Goal: Complete application form: Complete application form

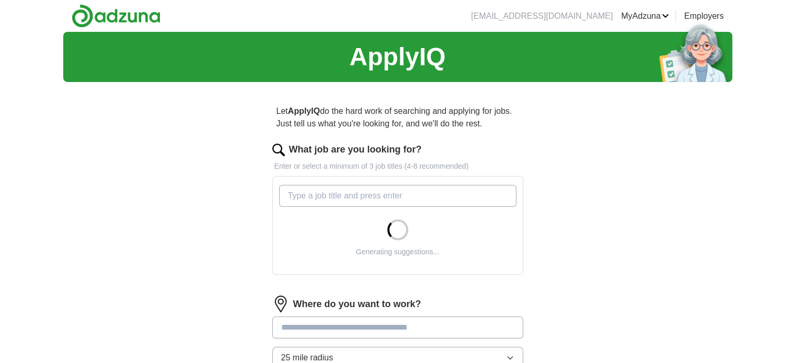
select select "*******"
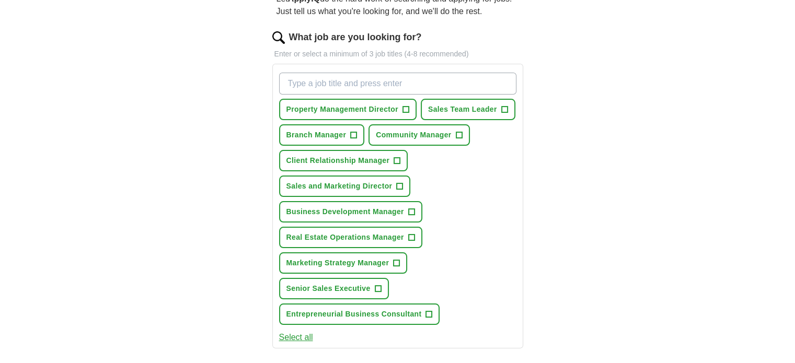
scroll to position [122, 0]
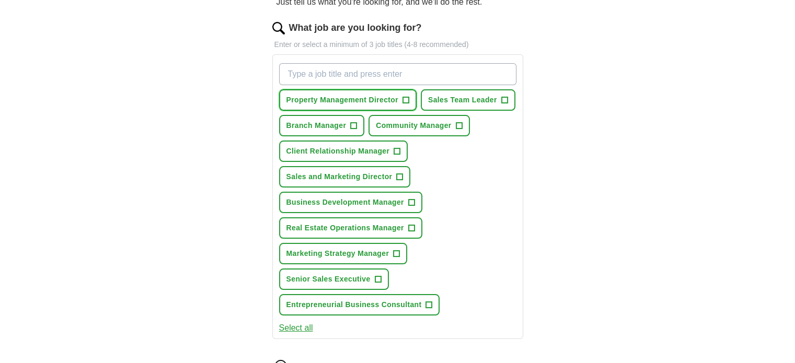
click at [409, 105] on span "+" at bounding box center [405, 100] width 6 height 8
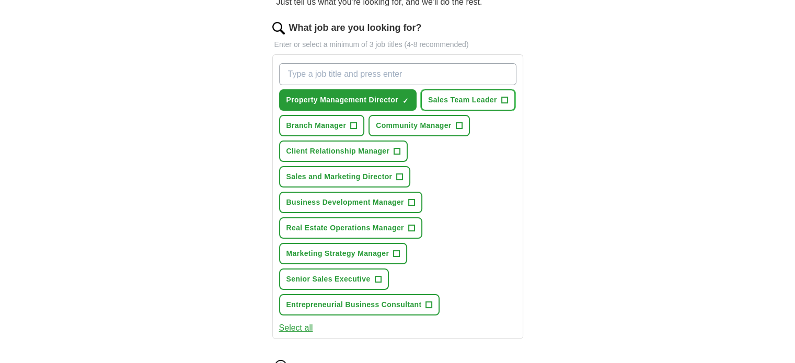
click at [501, 105] on span "+" at bounding box center [504, 100] width 6 height 8
click at [357, 130] on span "+" at bounding box center [354, 126] width 6 height 8
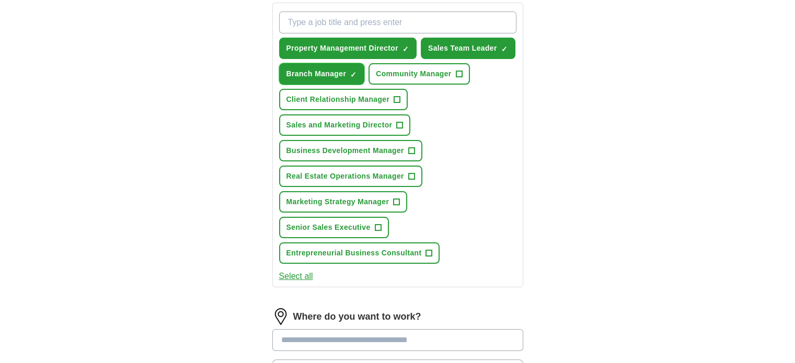
scroll to position [174, 0]
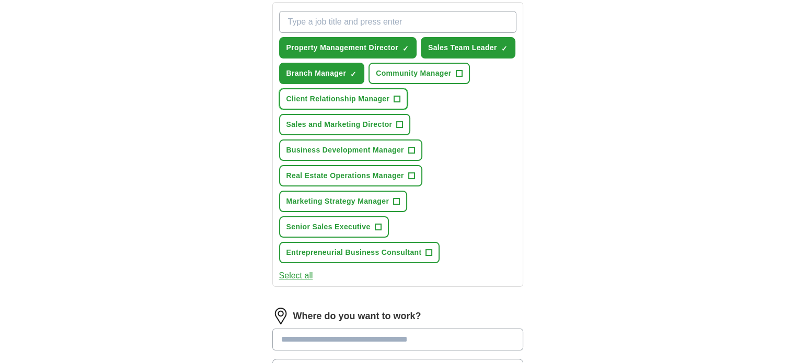
click at [400, 103] on span "+" at bounding box center [397, 99] width 6 height 8
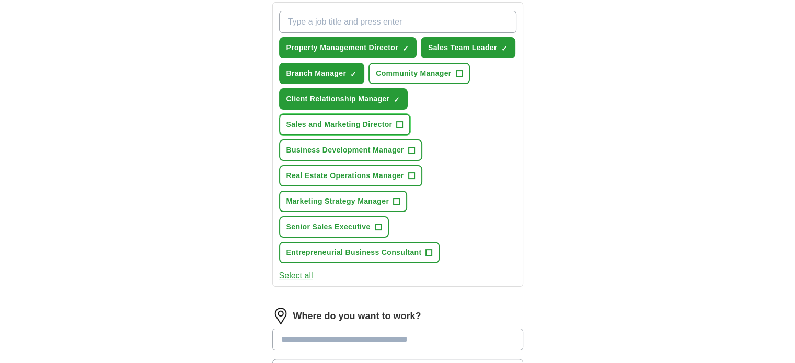
click at [403, 129] on span "+" at bounding box center [400, 125] width 6 height 8
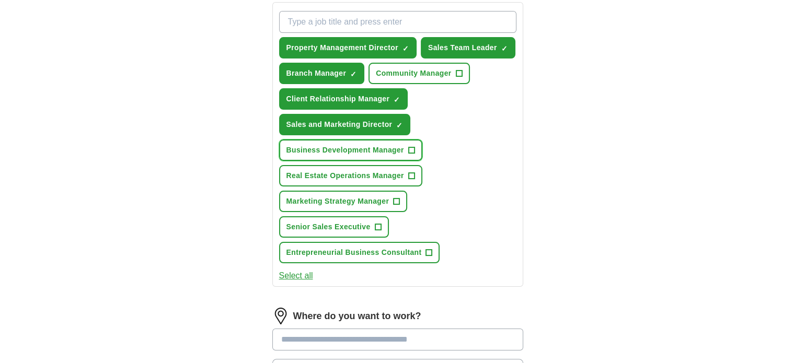
click at [415, 155] on span "+" at bounding box center [411, 150] width 6 height 8
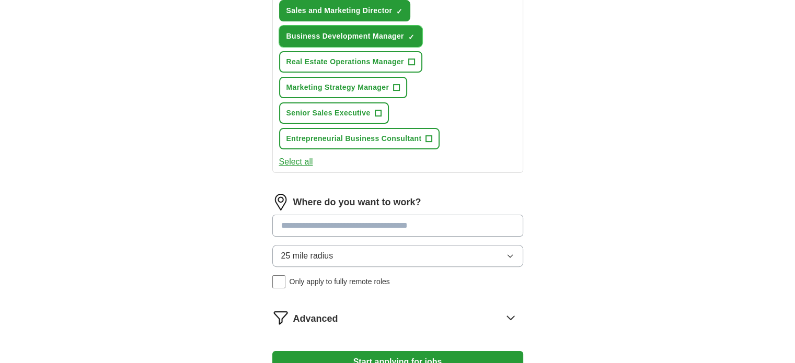
scroll to position [296, 0]
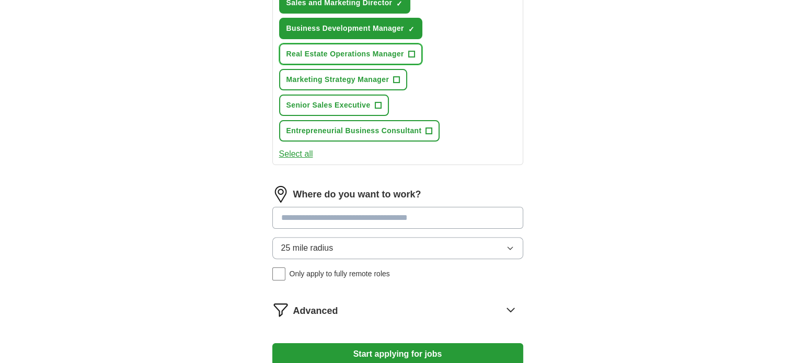
click at [415, 59] on span "+" at bounding box center [411, 54] width 6 height 8
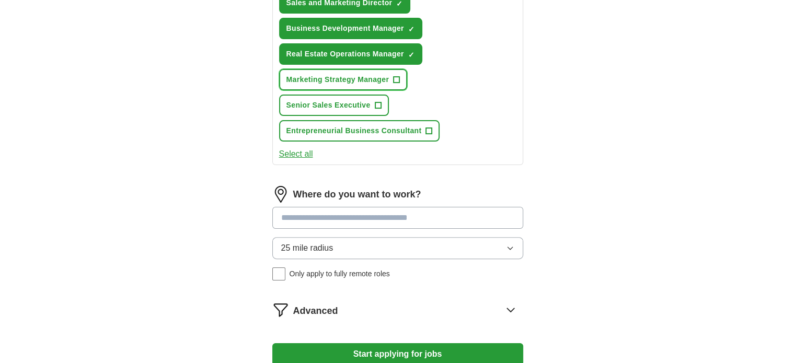
click at [400, 84] on span "+" at bounding box center [397, 80] width 6 height 8
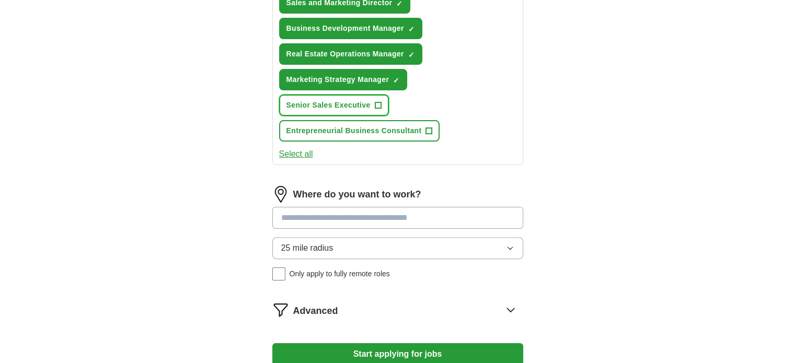
click at [381, 110] on span "+" at bounding box center [378, 105] width 6 height 8
click at [440, 142] on button "Entrepreneurial Business Consultant +" at bounding box center [359, 130] width 161 height 21
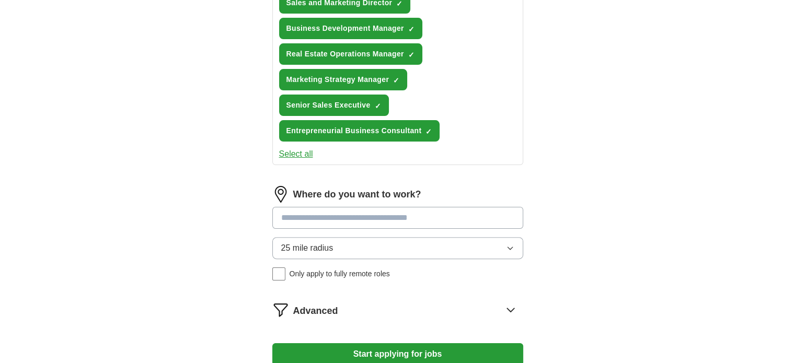
click at [311, 160] on button "Select all" at bounding box center [296, 154] width 34 height 13
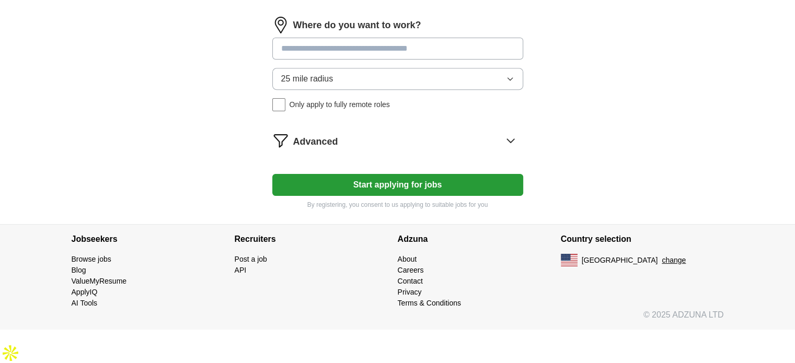
scroll to position [470, 0]
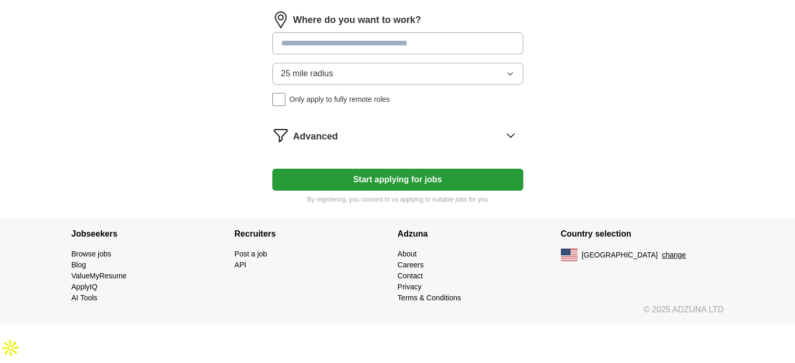
click at [399, 54] on input at bounding box center [397, 43] width 251 height 22
type input "*****"
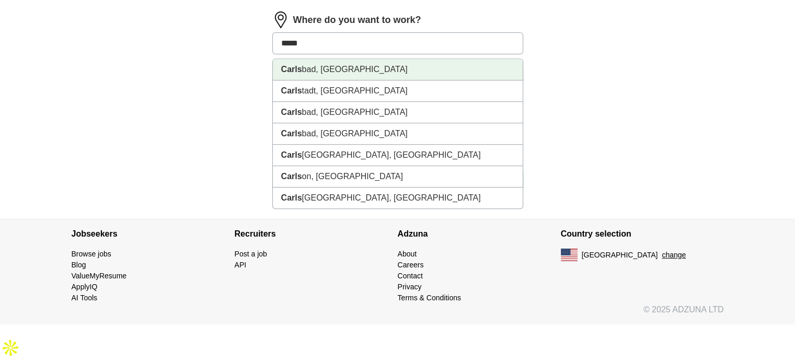
click at [365, 80] on li "Carls bad, [GEOGRAPHIC_DATA]" at bounding box center [398, 69] width 250 height 21
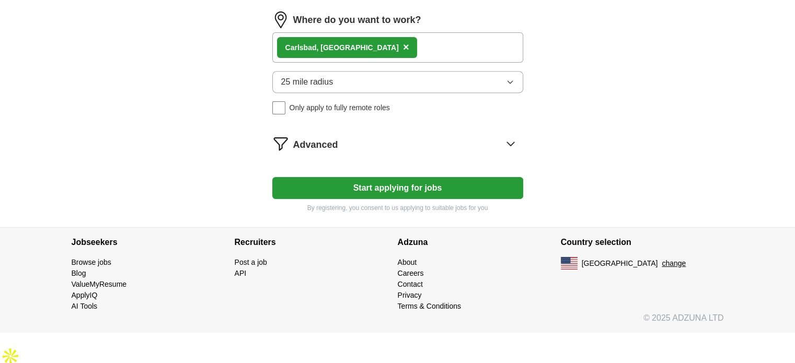
click at [478, 93] on button "25 mile radius" at bounding box center [397, 82] width 251 height 22
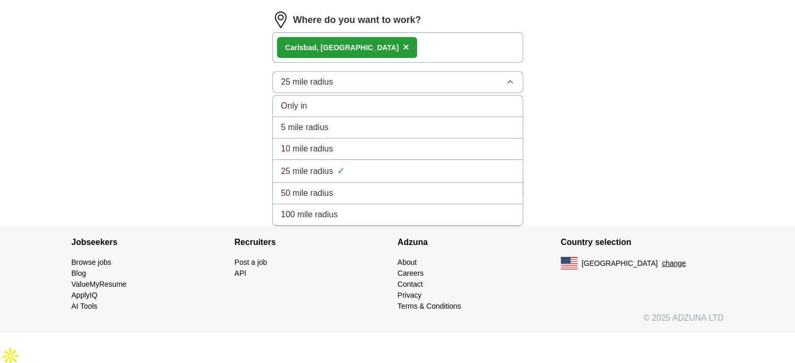
click at [419, 155] on div "10 mile radius" at bounding box center [397, 149] width 233 height 13
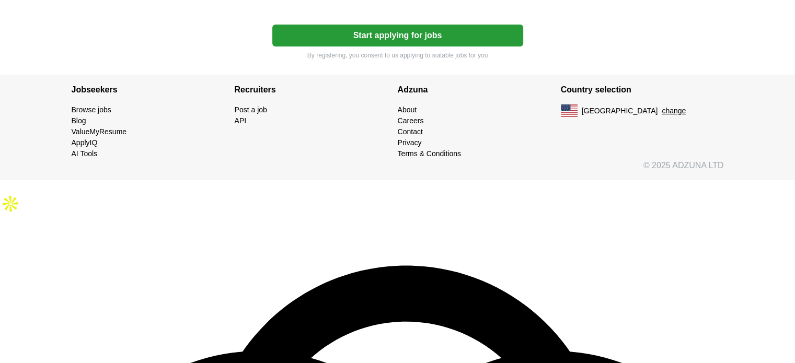
scroll to position [627, 0]
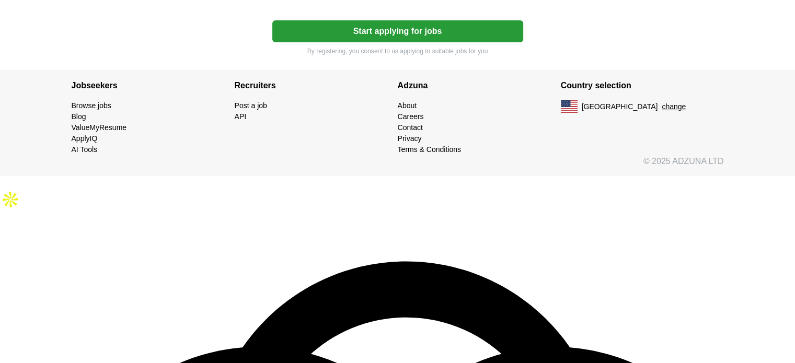
click at [410, 42] on button "Start applying for jobs" at bounding box center [397, 31] width 251 height 22
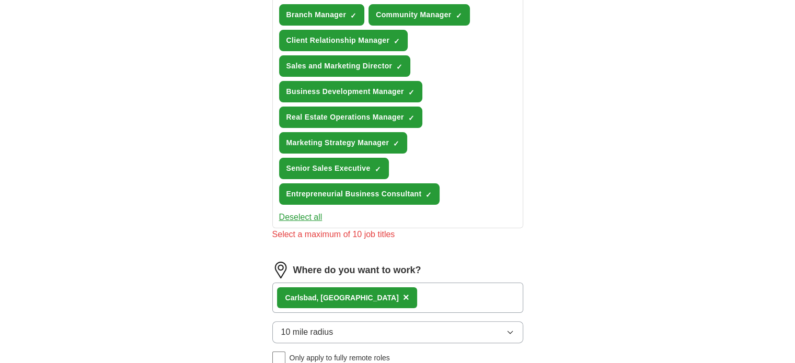
scroll to position [224, 0]
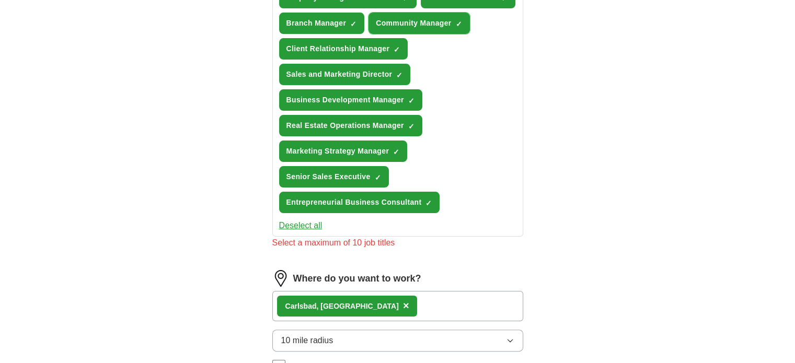
click at [0, 0] on span "×" at bounding box center [0, 0] width 0 height 0
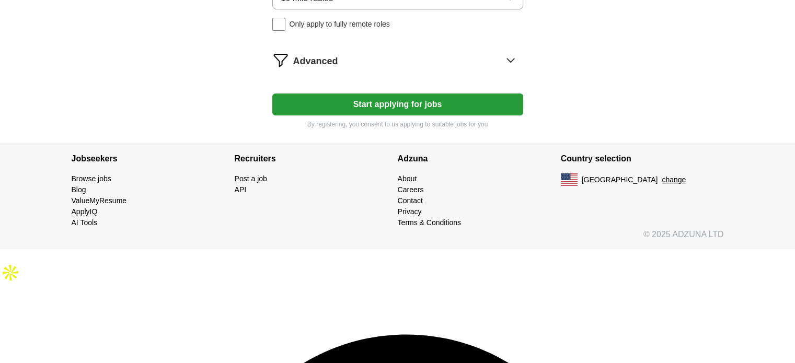
scroll to position [556, 0]
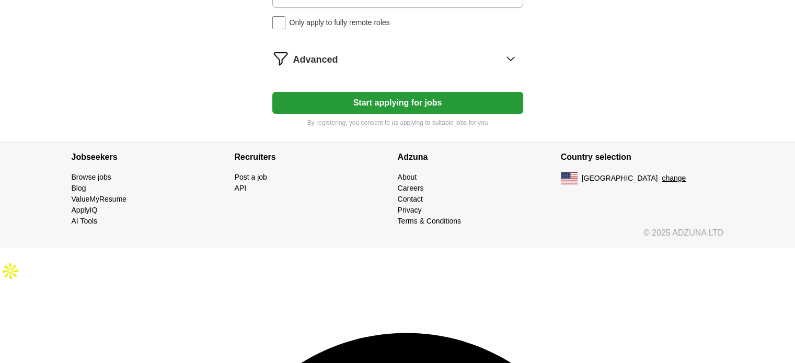
click at [383, 114] on button "Start applying for jobs" at bounding box center [397, 103] width 251 height 22
select select "**"
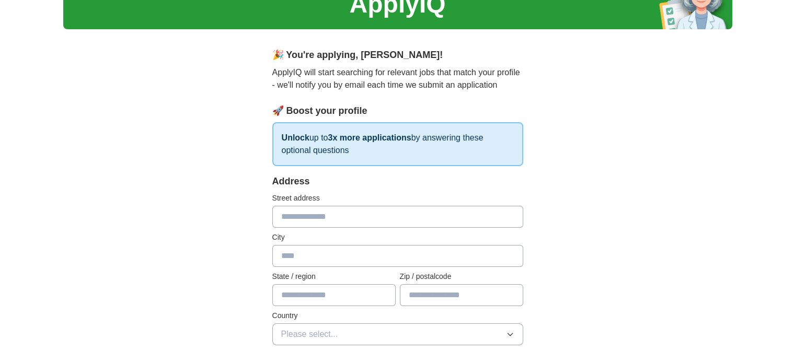
scroll to position [52, 0]
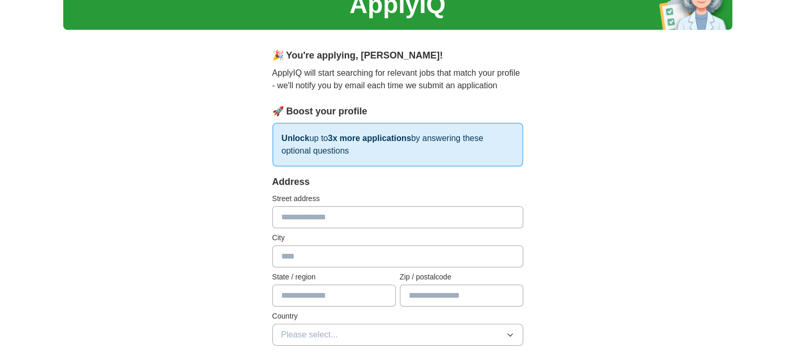
click at [381, 228] on input "text" at bounding box center [397, 217] width 251 height 22
type input "**********"
type input "********"
type input "**"
type input "*****"
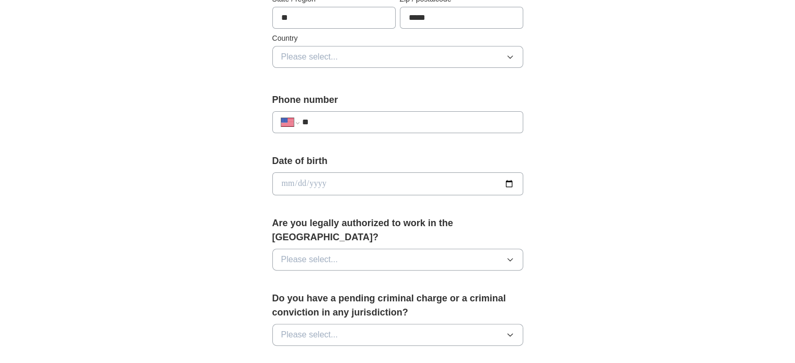
scroll to position [331, 0]
type input "**********"
click at [381, 67] on button "Please select..." at bounding box center [397, 56] width 251 height 22
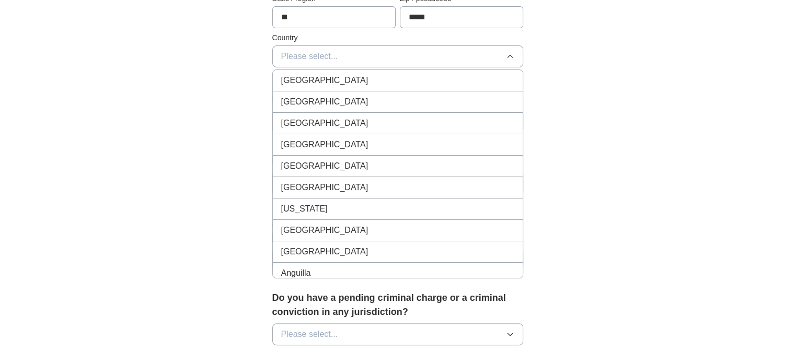
click at [361, 108] on div "[GEOGRAPHIC_DATA]" at bounding box center [397, 102] width 233 height 13
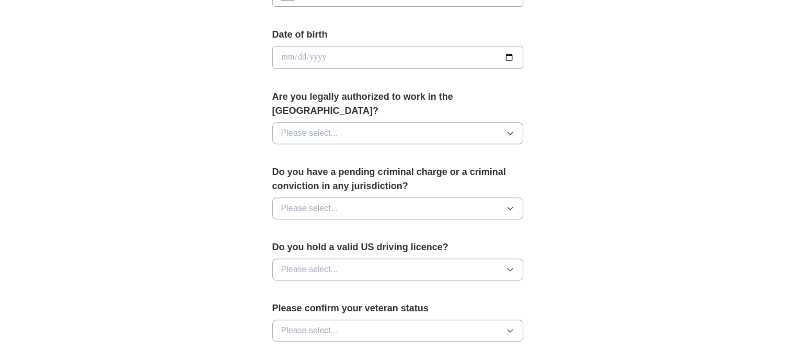
scroll to position [470, 0]
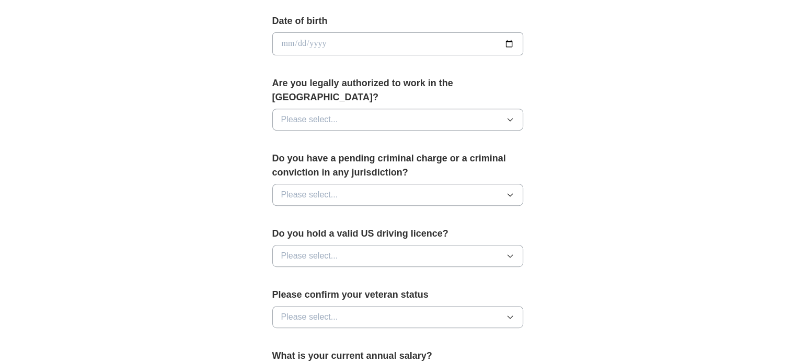
type input "**********"
click at [362, 55] on input "date" at bounding box center [397, 43] width 251 height 23
click at [395, 55] on input "date" at bounding box center [397, 43] width 251 height 23
type input "**********"
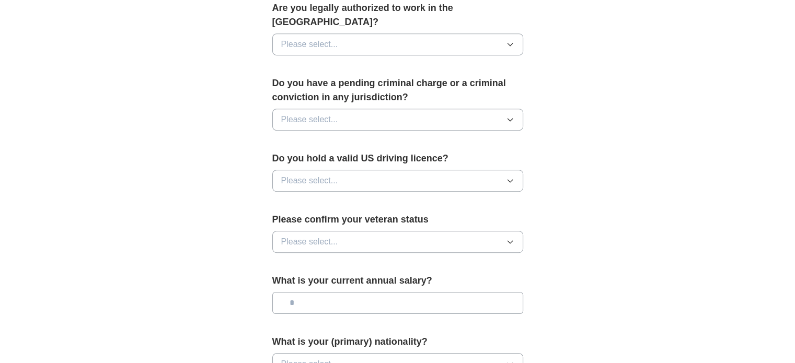
scroll to position [557, 0]
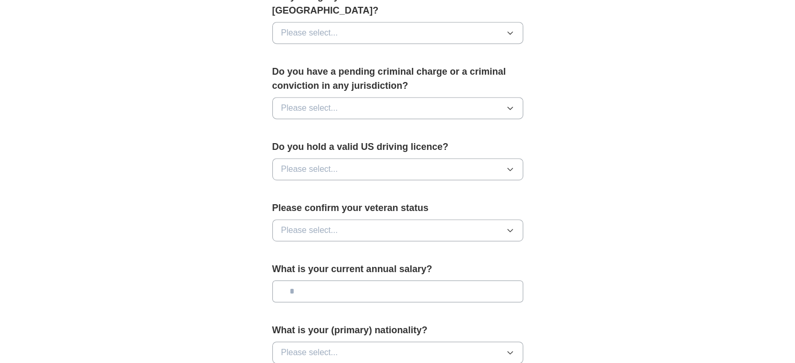
click at [459, 44] on button "Please select..." at bounding box center [397, 33] width 251 height 22
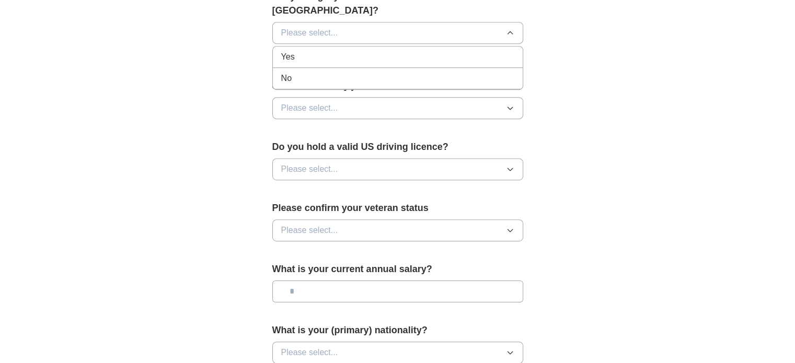
click at [401, 63] on div "Yes" at bounding box center [397, 57] width 233 height 13
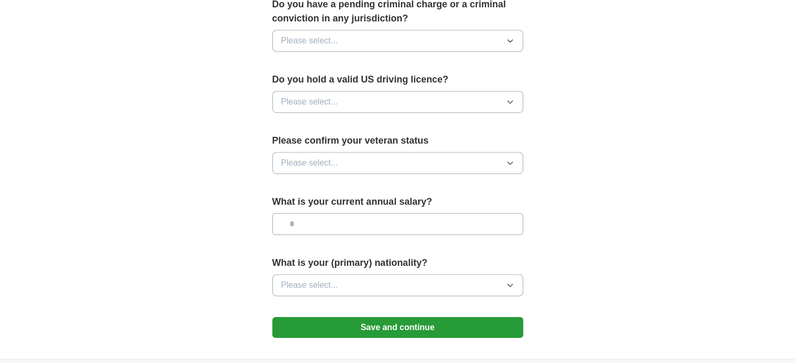
scroll to position [680, 0]
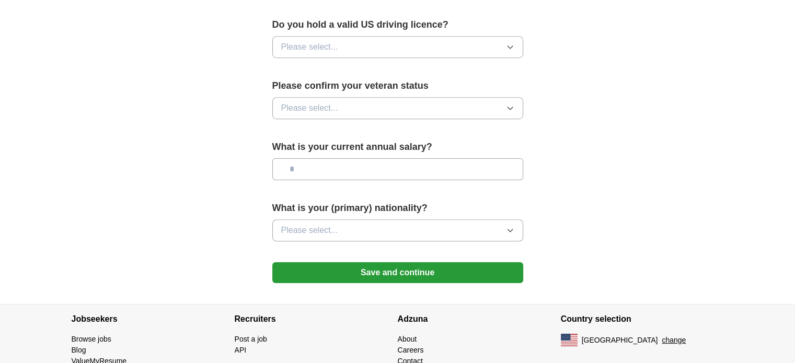
click at [427, 38] on div "No" at bounding box center [397, 31] width 233 height 13
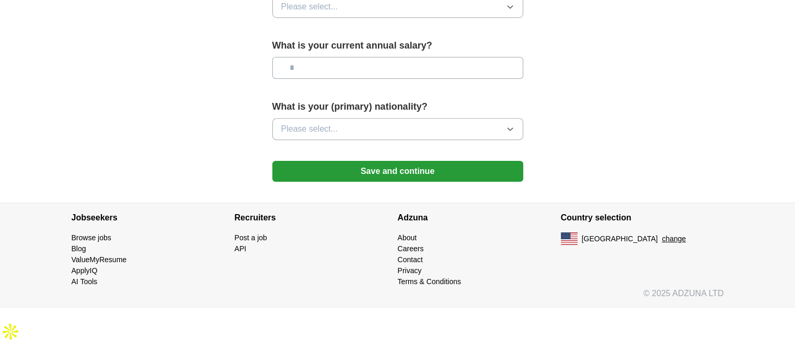
scroll to position [784, 0]
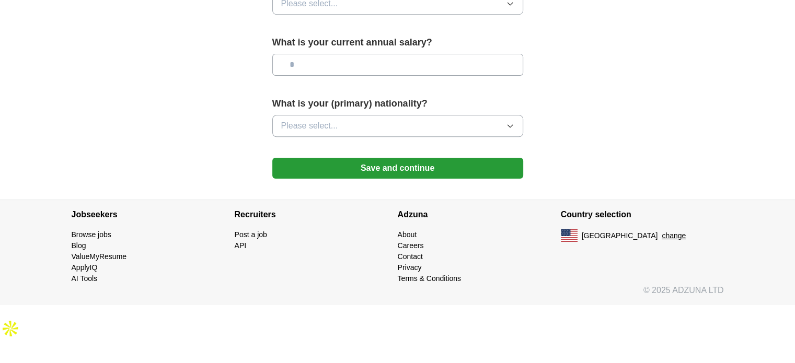
click at [441, 15] on button "Please select..." at bounding box center [397, 4] width 251 height 22
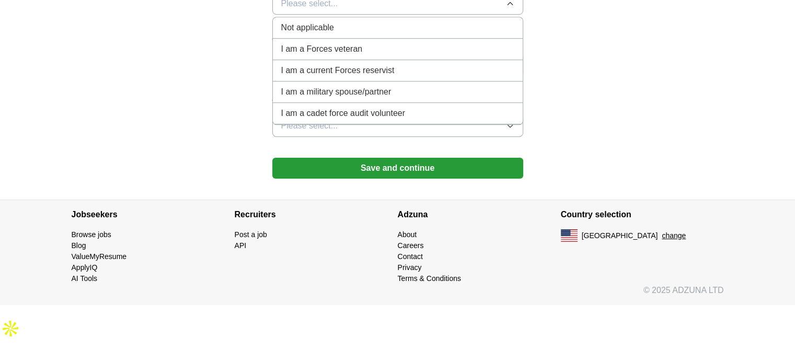
click at [392, 34] on div "Not applicable" at bounding box center [397, 27] width 233 height 13
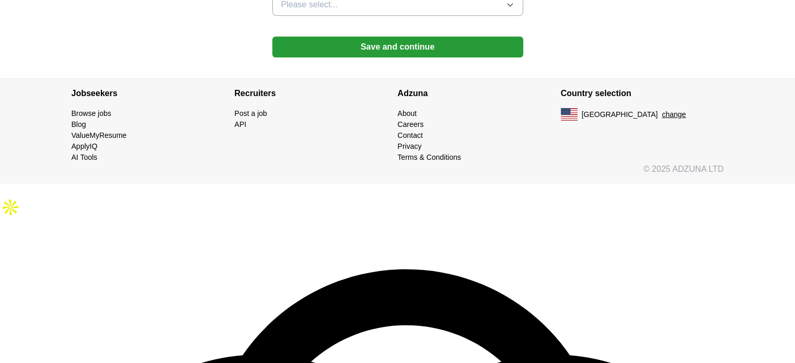
scroll to position [906, 0]
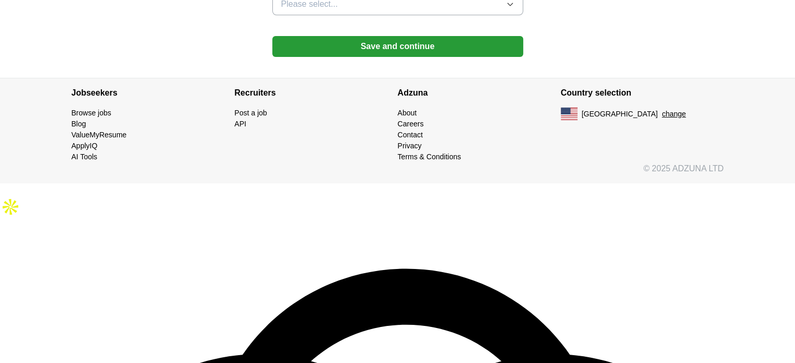
click at [468, 15] on button "Please select..." at bounding box center [397, 4] width 251 height 22
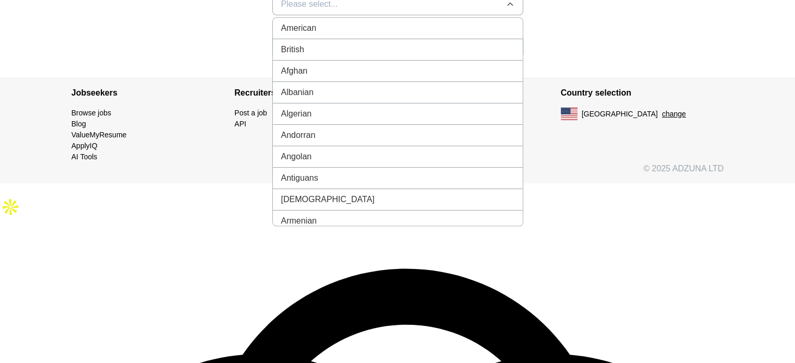
click at [416, 39] on li "American" at bounding box center [398, 28] width 250 height 21
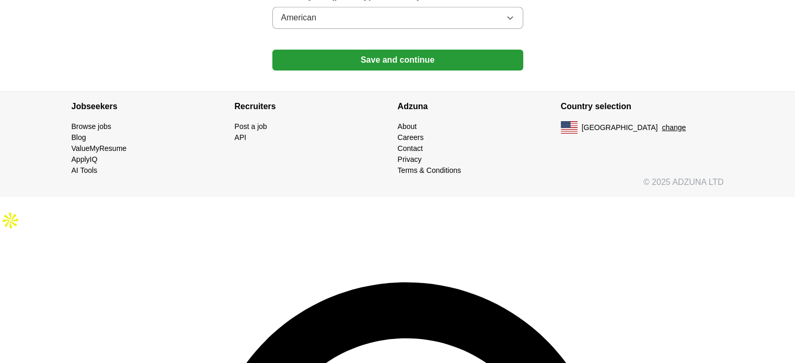
scroll to position [819, 0]
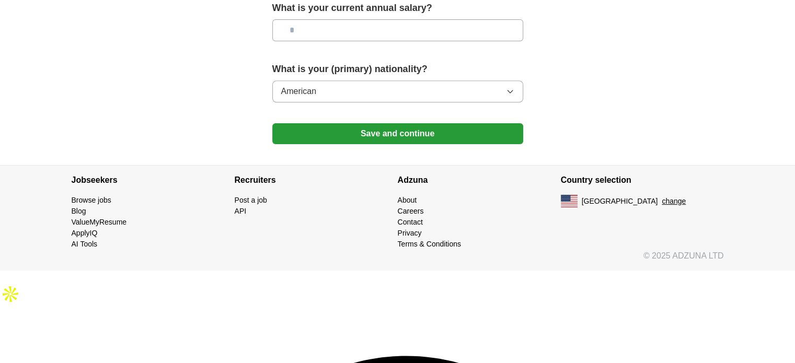
click at [362, 41] on input "text" at bounding box center [397, 30] width 251 height 22
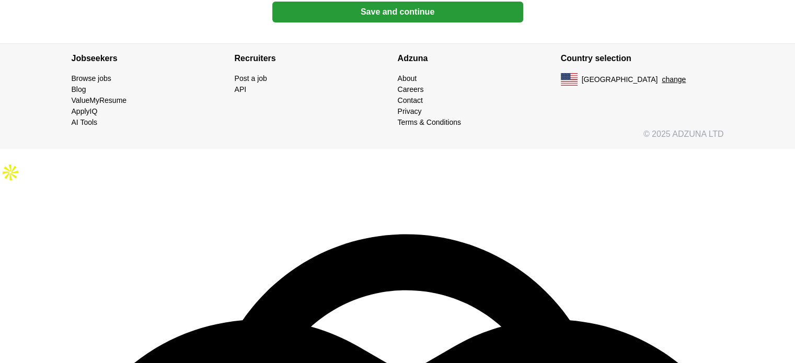
scroll to position [941, 0]
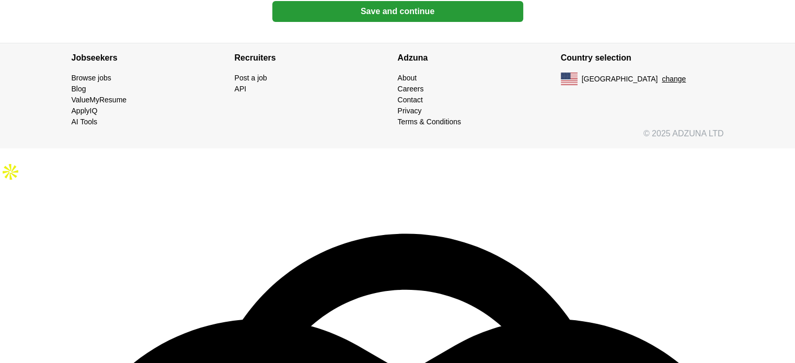
type input "********"
click at [415, 22] on button "Save and continue" at bounding box center [397, 11] width 251 height 21
